Goal: Task Accomplishment & Management: Use online tool/utility

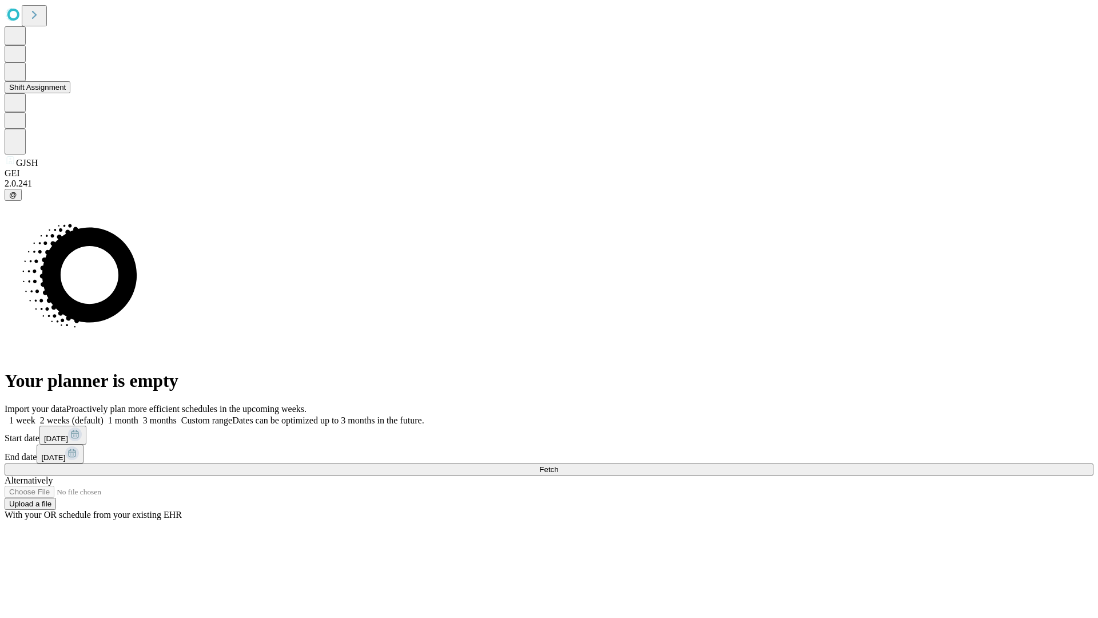
click at [70, 93] on button "Shift Assignment" at bounding box center [38, 87] width 66 height 12
